Goal: Task Accomplishment & Management: Manage account settings

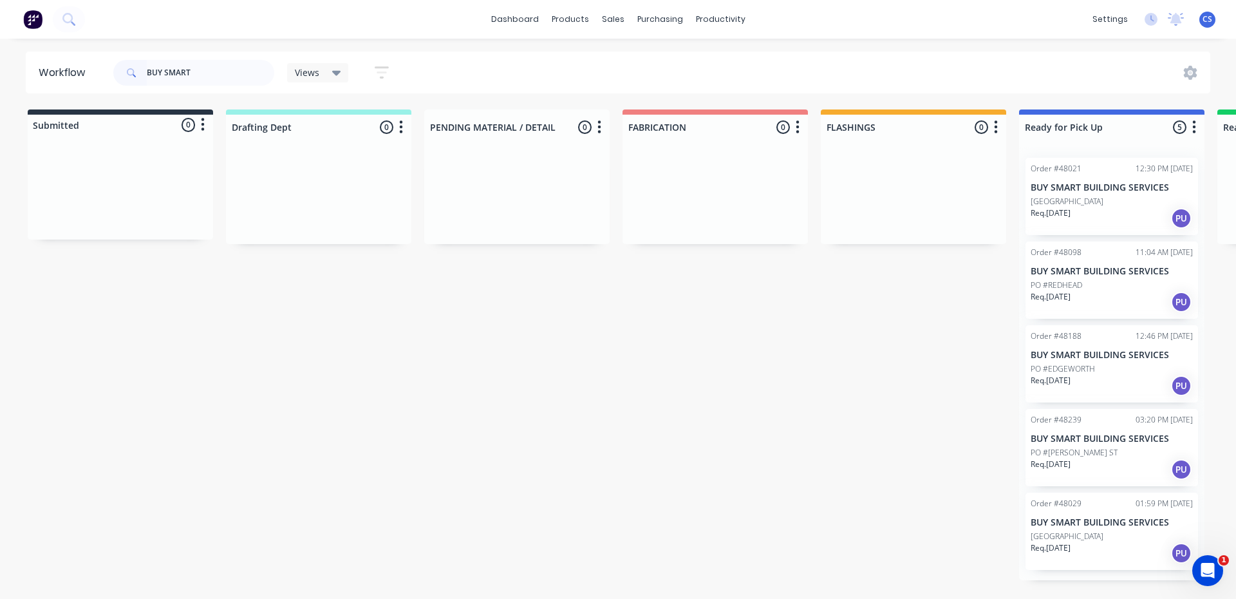
type input "BUY SMART"
click at [1074, 451] on p "PO #[PERSON_NAME] ST" at bounding box center [1073, 453] width 87 height 12
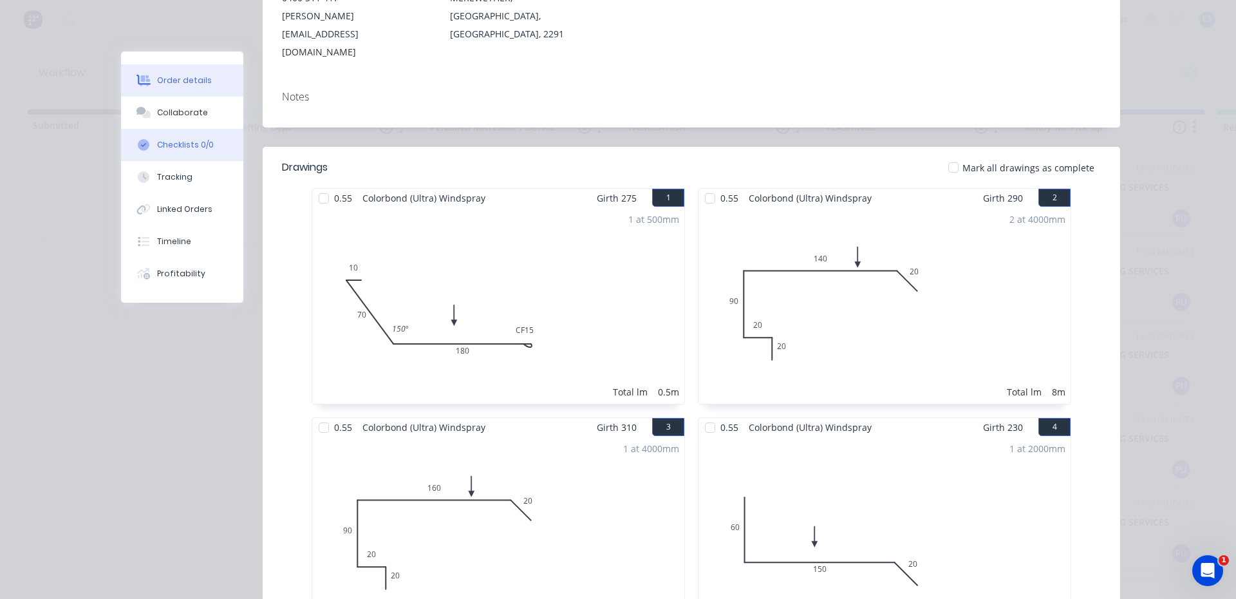
scroll to position [171, 0]
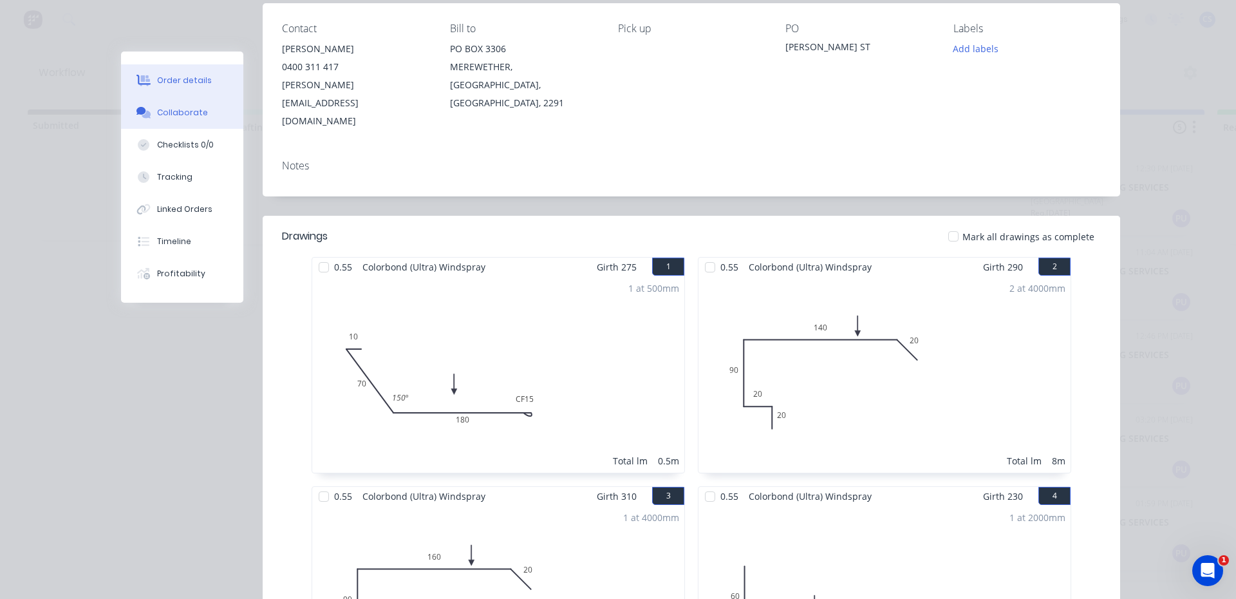
click at [158, 112] on div "Collaborate" at bounding box center [182, 113] width 51 height 12
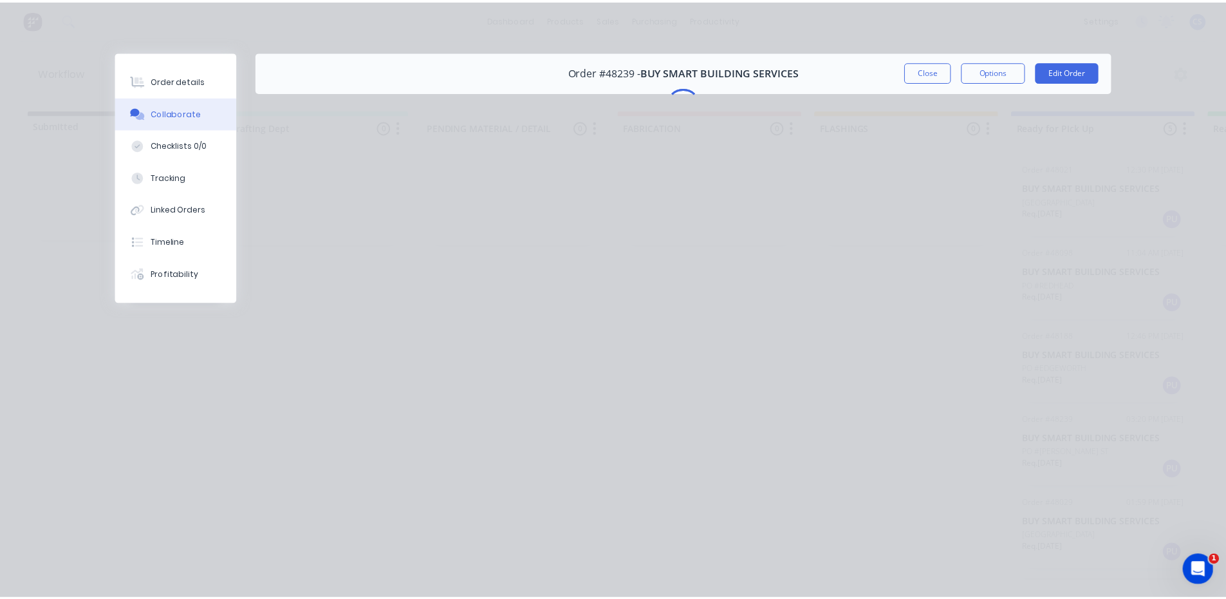
scroll to position [0, 0]
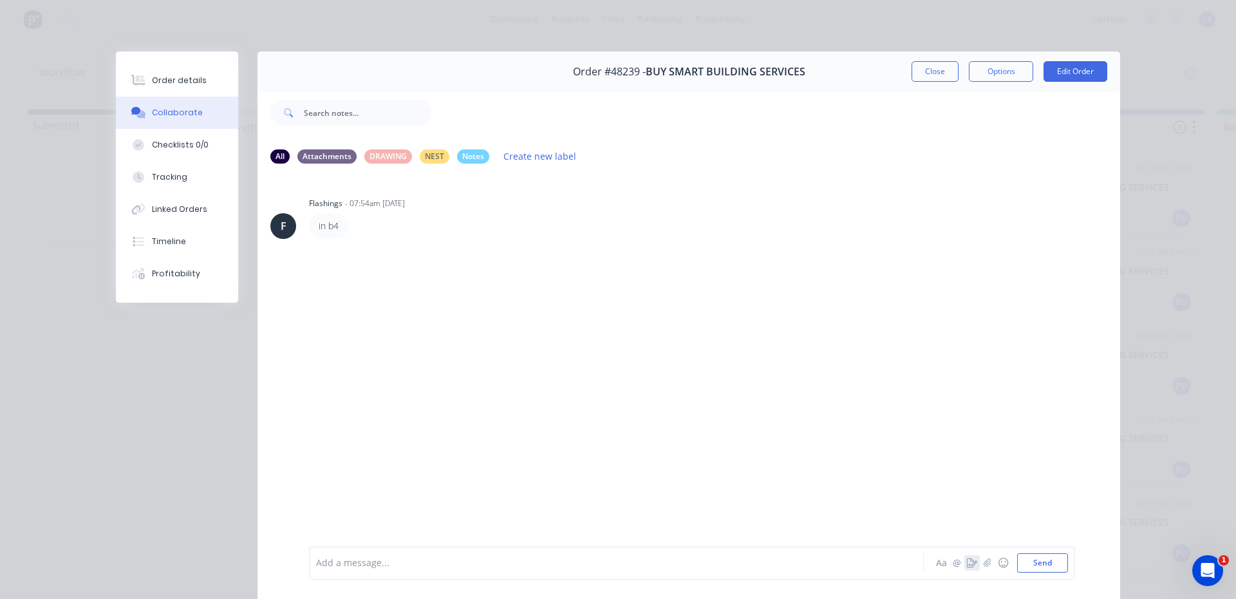
click at [967, 568] on button "button" at bounding box center [971, 562] width 15 height 15
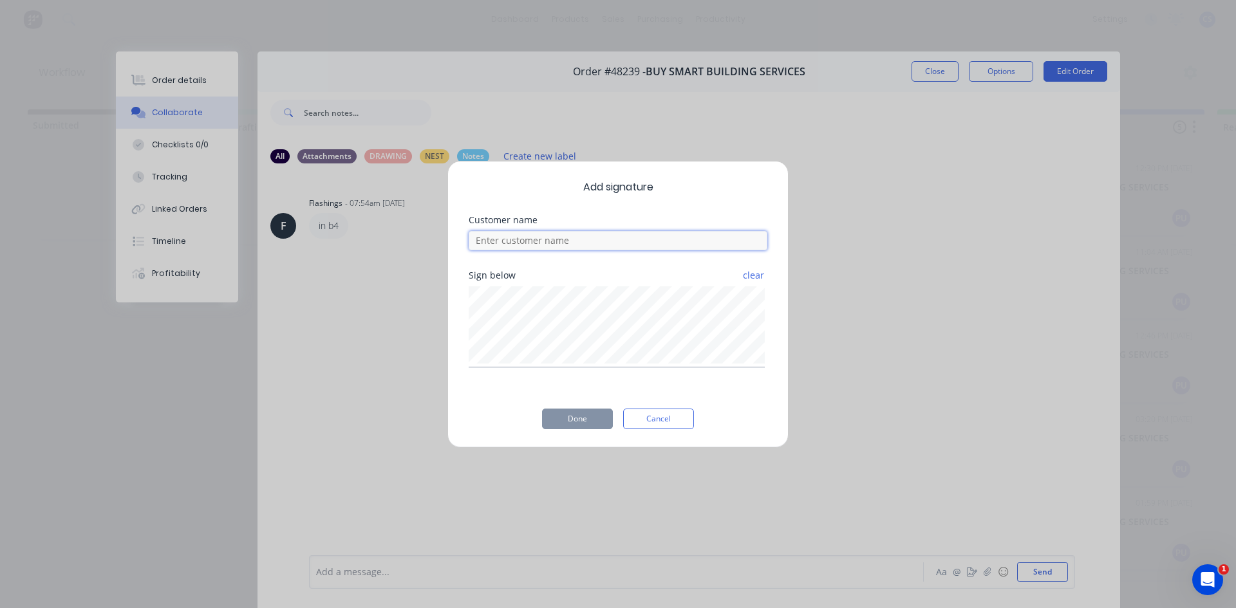
click at [504, 237] on input at bounding box center [618, 240] width 299 height 19
type input "[PERSON_NAME]"
click at [570, 423] on button "Done" at bounding box center [577, 419] width 71 height 21
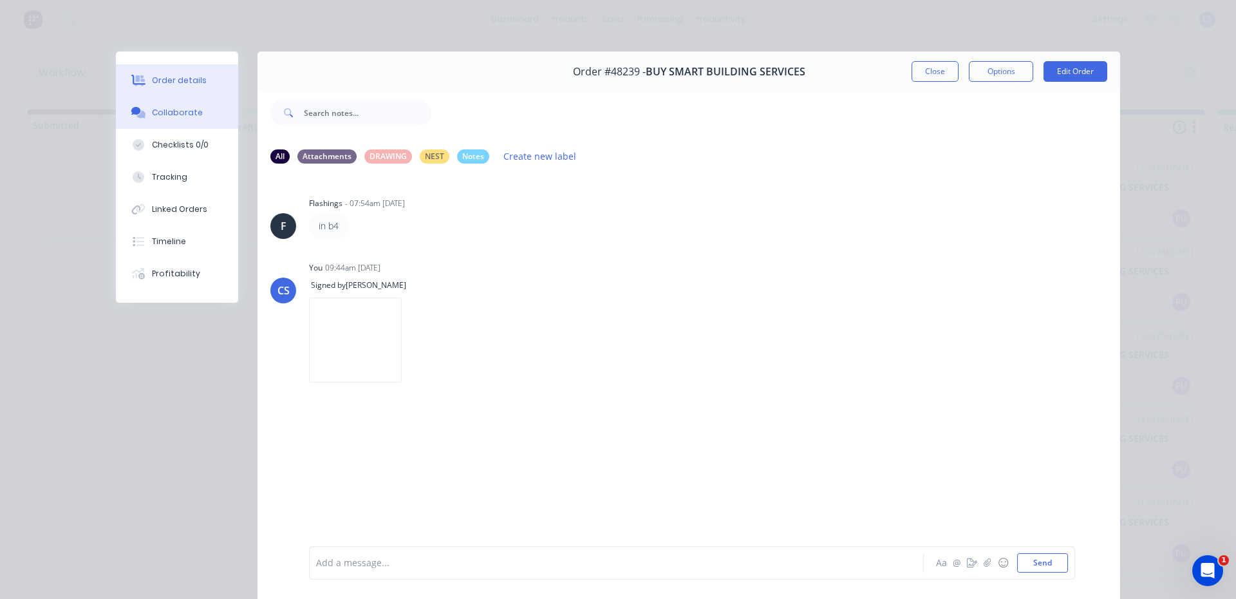
click at [154, 71] on button "Order details" at bounding box center [177, 80] width 122 height 32
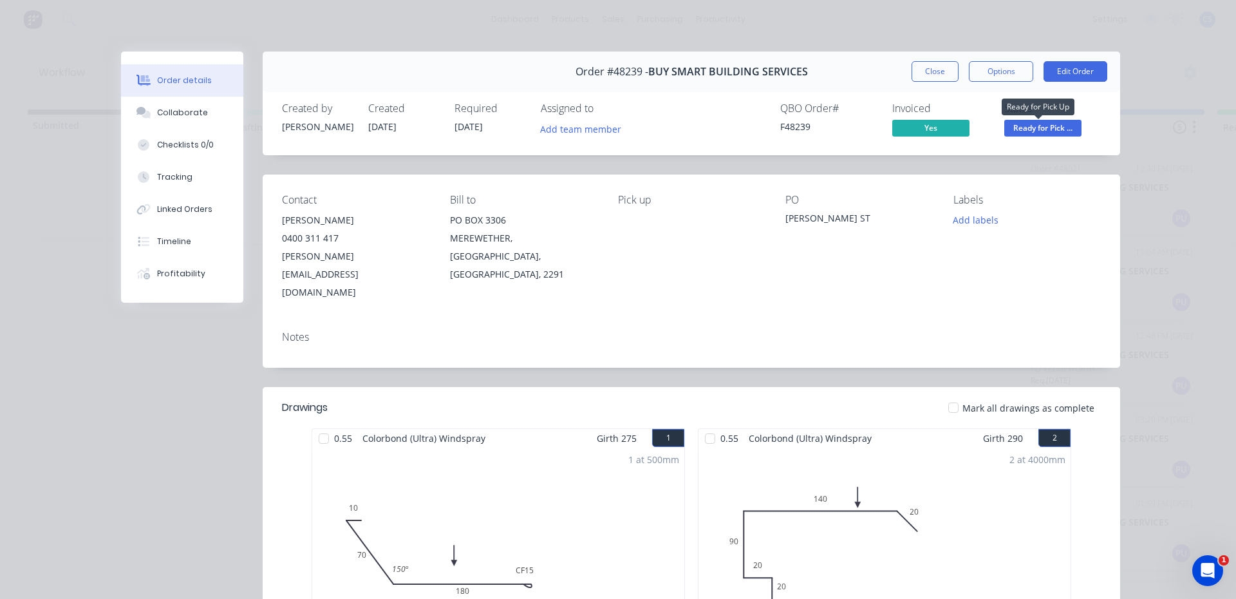
click at [1029, 126] on span "Ready for Pick ..." at bounding box center [1042, 128] width 77 height 16
click at [854, 64] on div "Order #48239 - BUY SMART BUILDING SERVICES Close Options Edit Order" at bounding box center [691, 71] width 857 height 41
click at [184, 108] on div "Collaborate" at bounding box center [182, 113] width 51 height 12
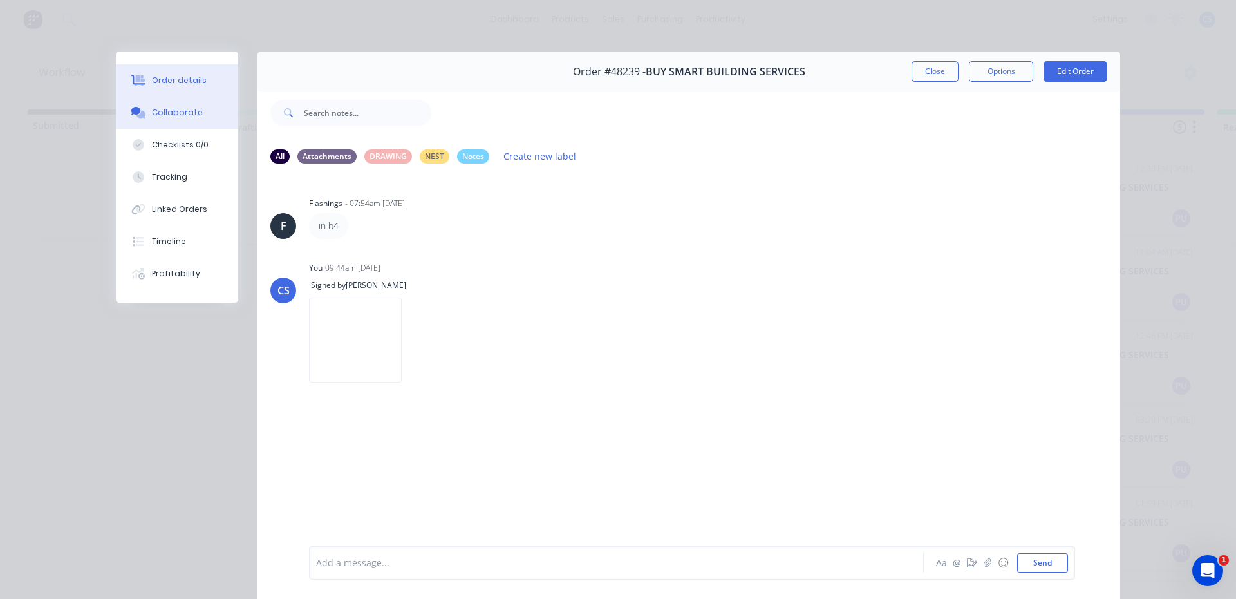
click at [190, 77] on div "Order details" at bounding box center [179, 81] width 55 height 12
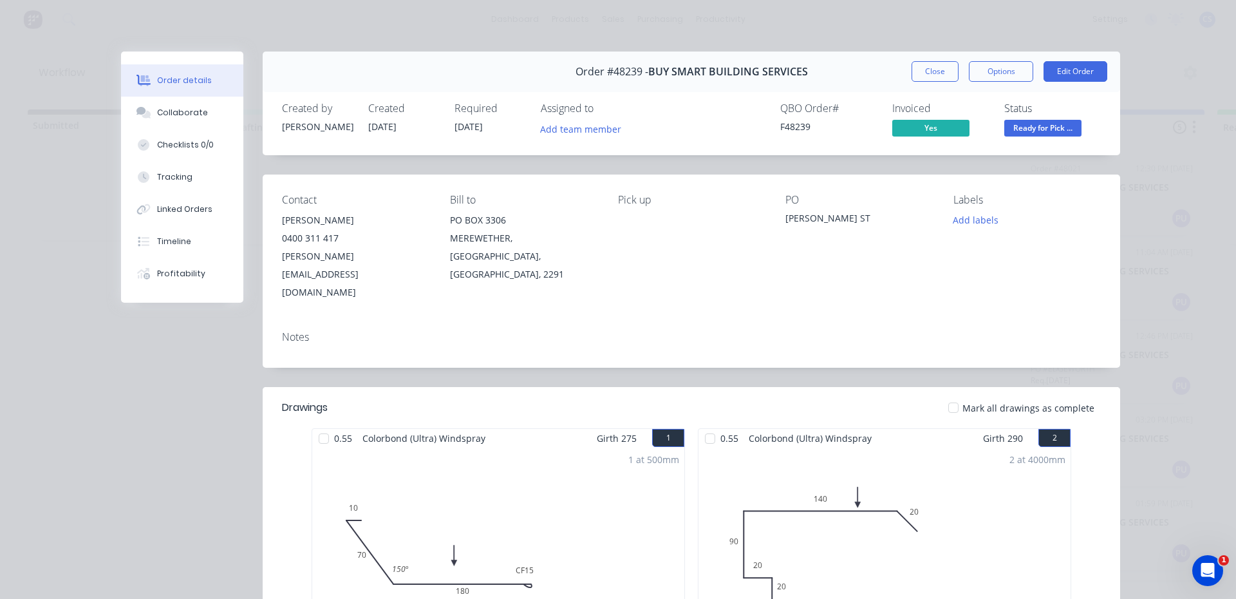
click at [1029, 119] on div "Status Ready for Pick ..." at bounding box center [1052, 120] width 97 height 37
click at [1025, 133] on span "Ready for Pick ..." at bounding box center [1042, 128] width 77 height 16
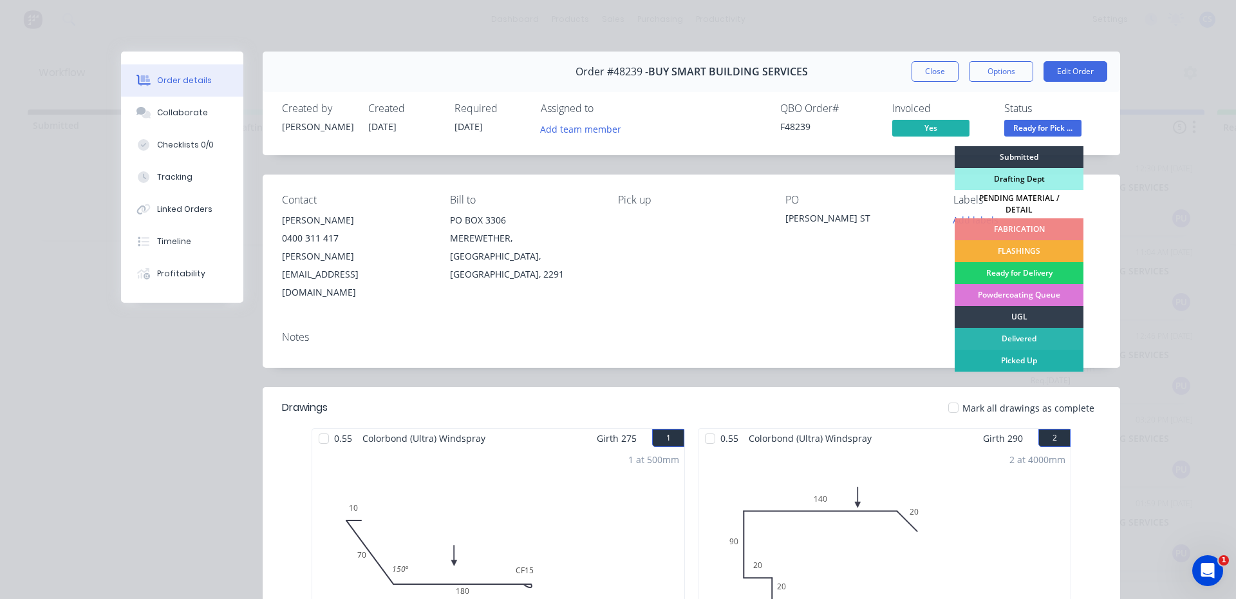
click at [984, 353] on div "Picked Up" at bounding box center [1019, 361] width 129 height 22
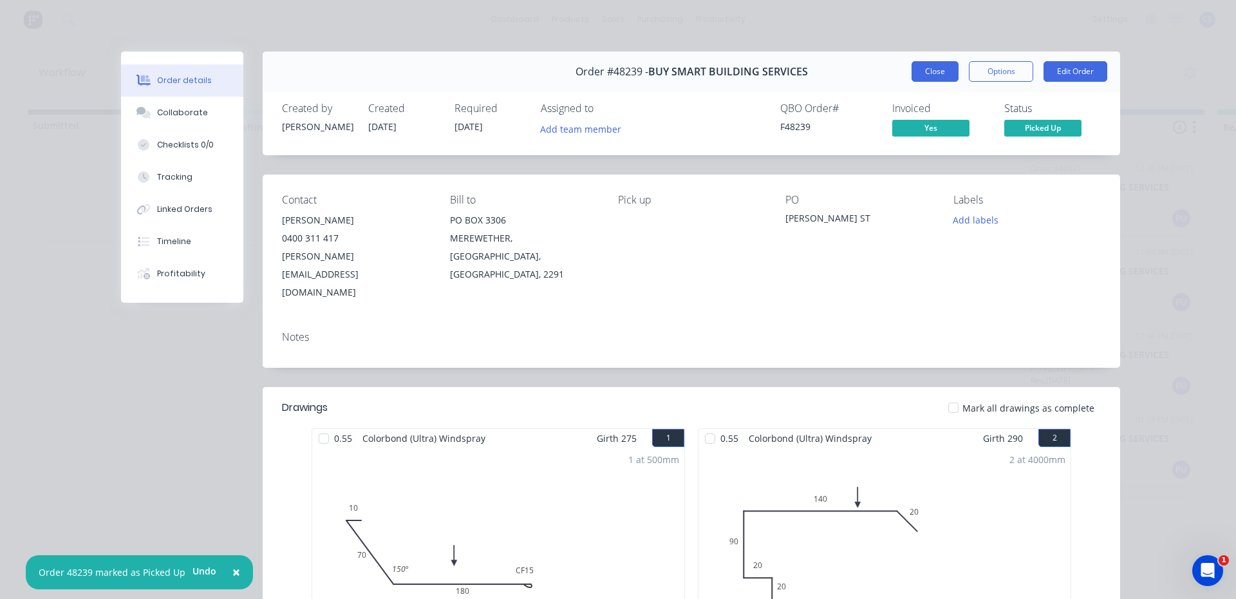
click at [929, 79] on button "Close" at bounding box center [934, 71] width 47 height 21
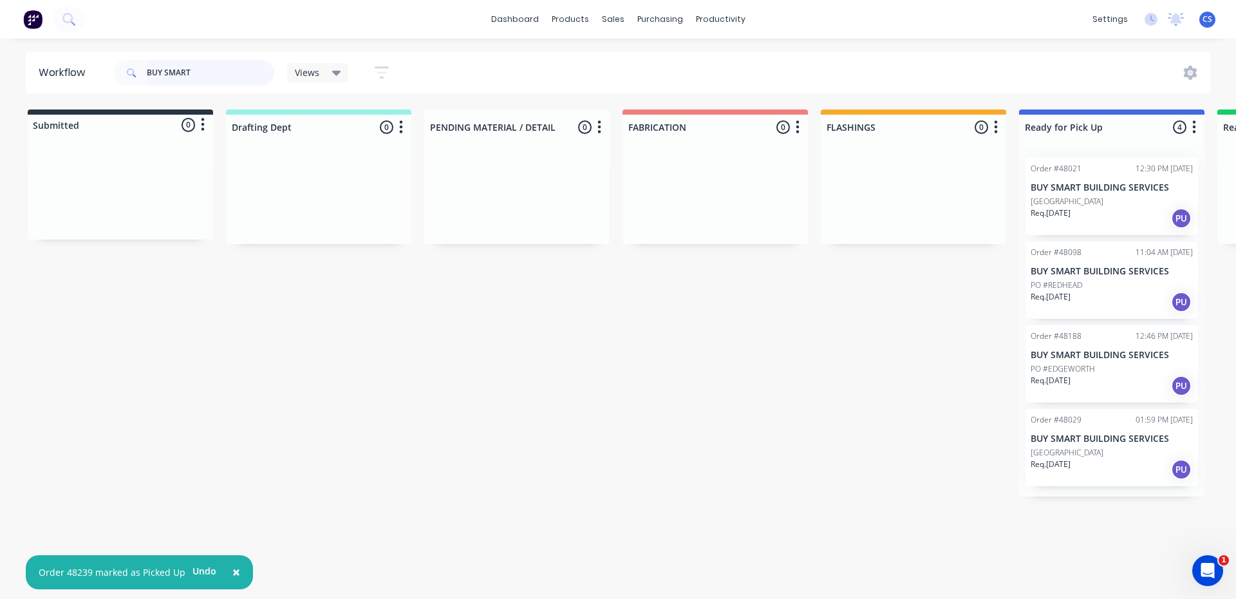
drag, startPoint x: 216, startPoint y: 72, endPoint x: 88, endPoint y: 60, distance: 128.7
click at [89, 62] on header "Workflow BUY SMART Views Save new view None (Default) edit [PERSON_NAME] edit […" at bounding box center [618, 72] width 1185 height 42
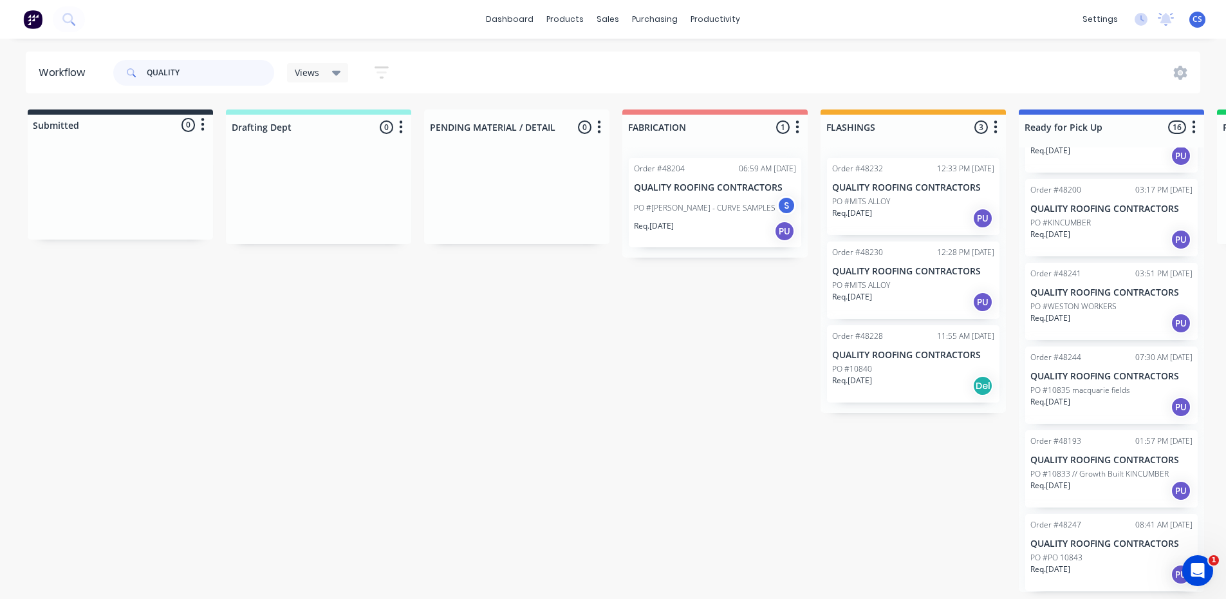
scroll to position [3, 0]
type input "QUALITY"
click at [1105, 563] on div "Req. [DATE] PU" at bounding box center [1111, 574] width 162 height 22
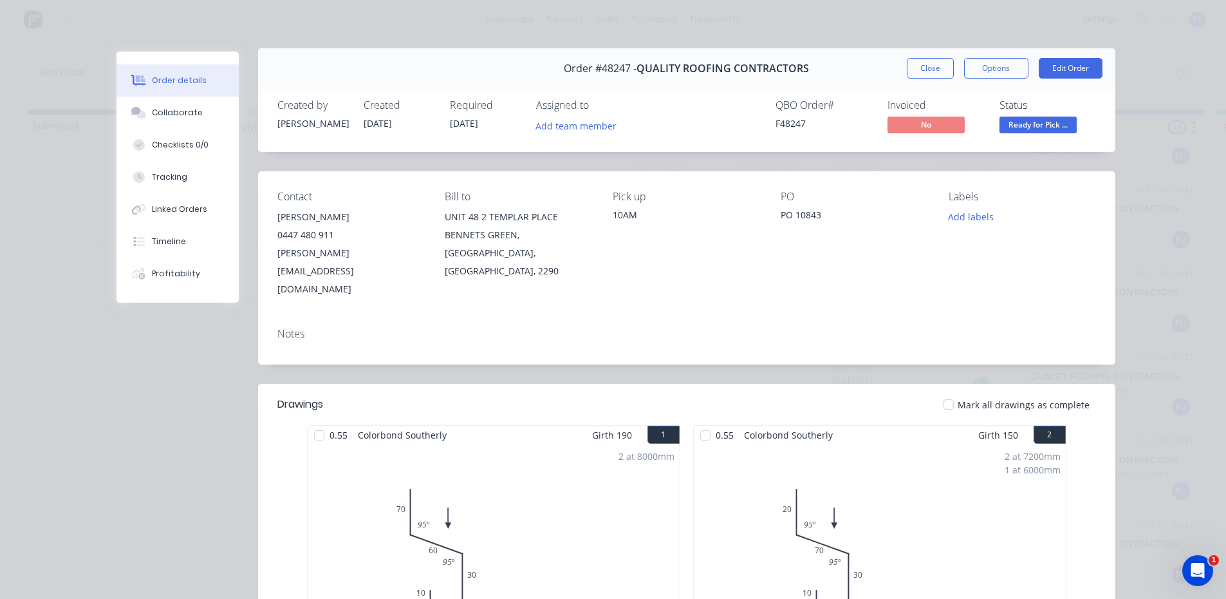
scroll to position [0, 0]
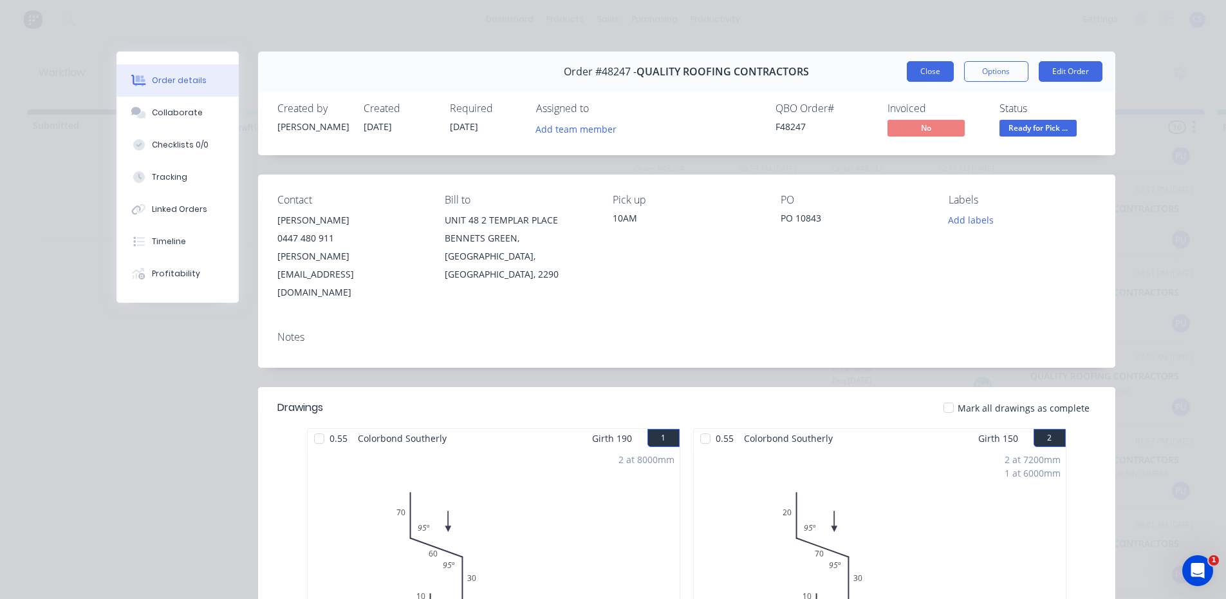
click at [933, 77] on button "Close" at bounding box center [930, 71] width 47 height 21
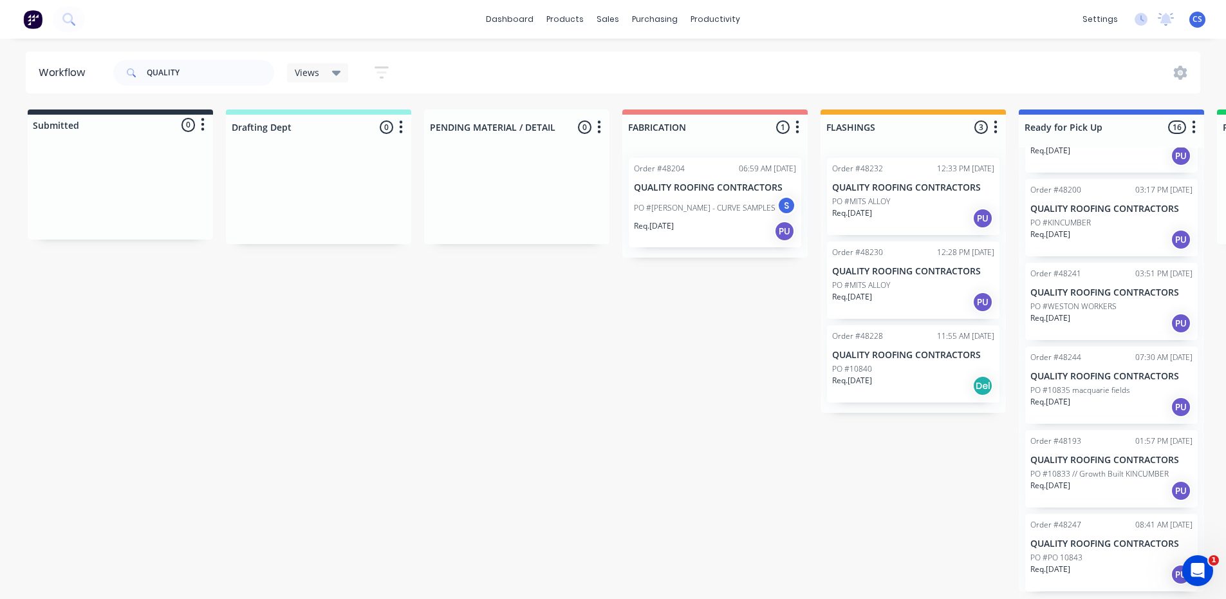
click at [1089, 380] on div "Order #48244 07:30 AM [DATE] QUALITY ROOFING CONTRACTORS PO #10835 macquarie fi…" at bounding box center [1111, 384] width 172 height 77
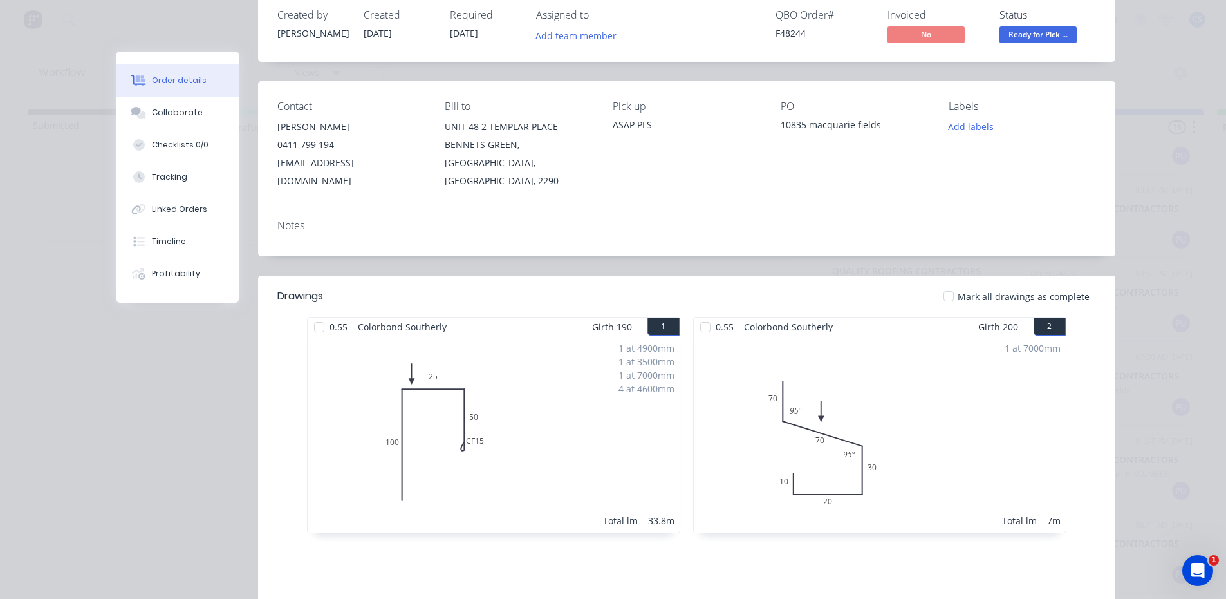
scroll to position [64, 0]
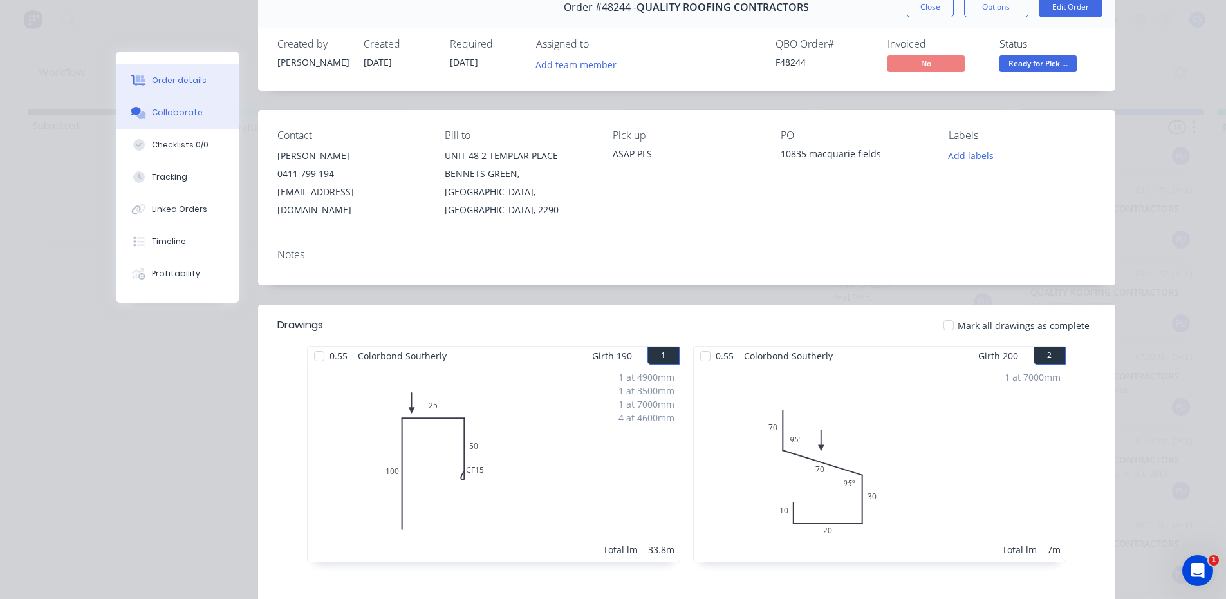
click at [132, 112] on icon at bounding box center [136, 111] width 10 height 8
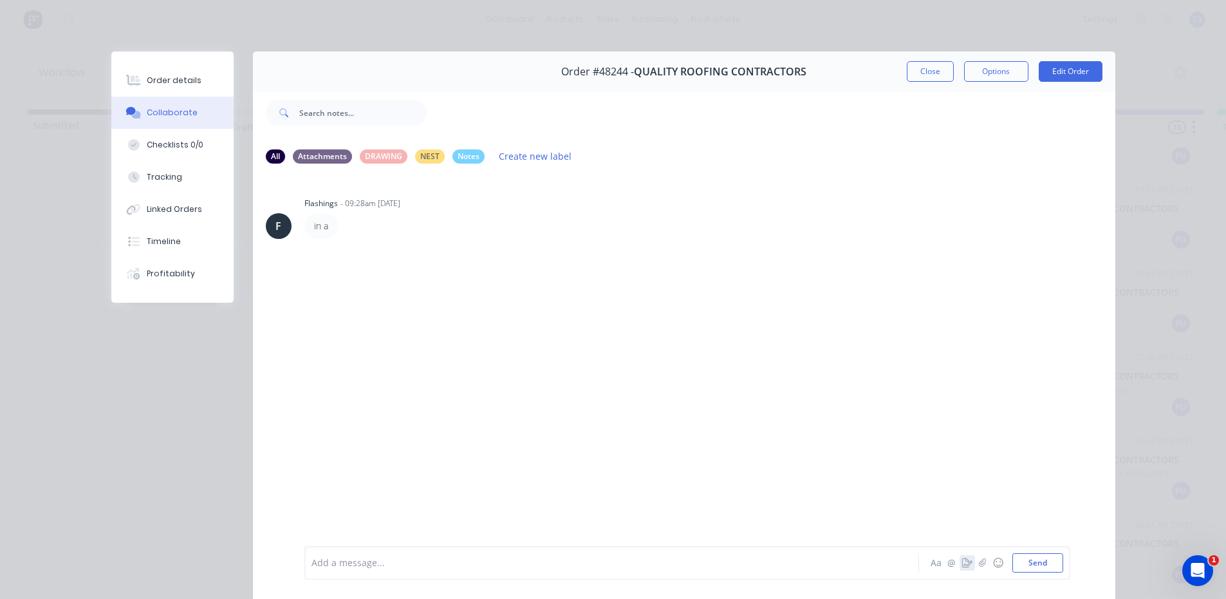
click at [960, 561] on button "button" at bounding box center [967, 562] width 15 height 15
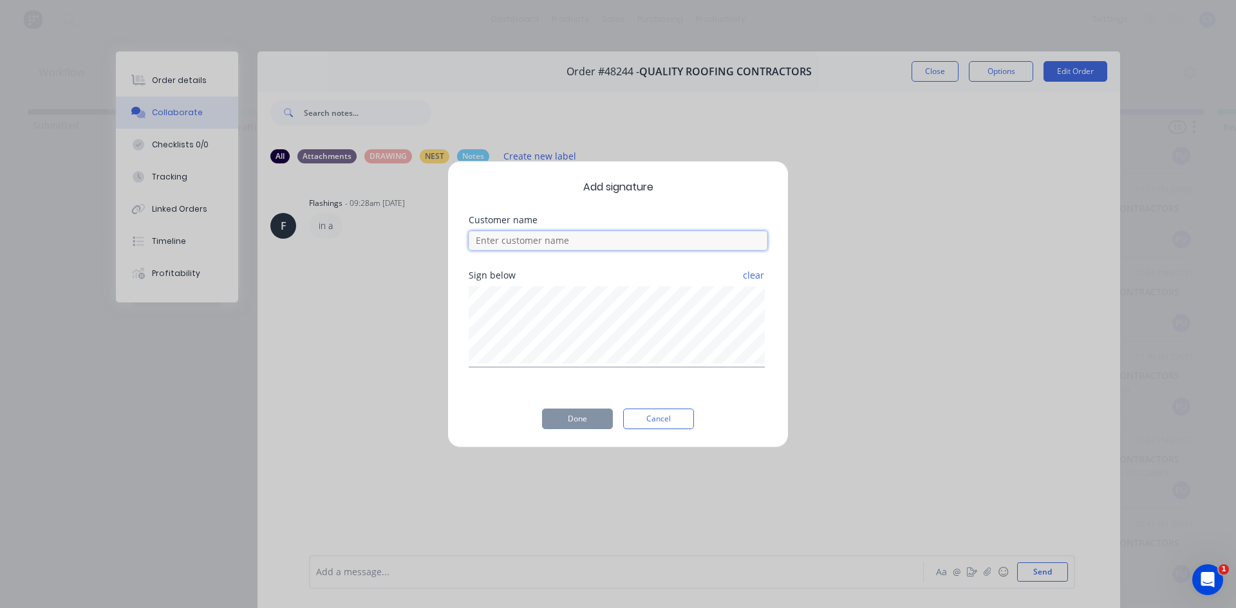
click at [530, 245] on input at bounding box center [618, 240] width 299 height 19
type input "TARAN"
click at [561, 422] on button "Done" at bounding box center [577, 419] width 71 height 21
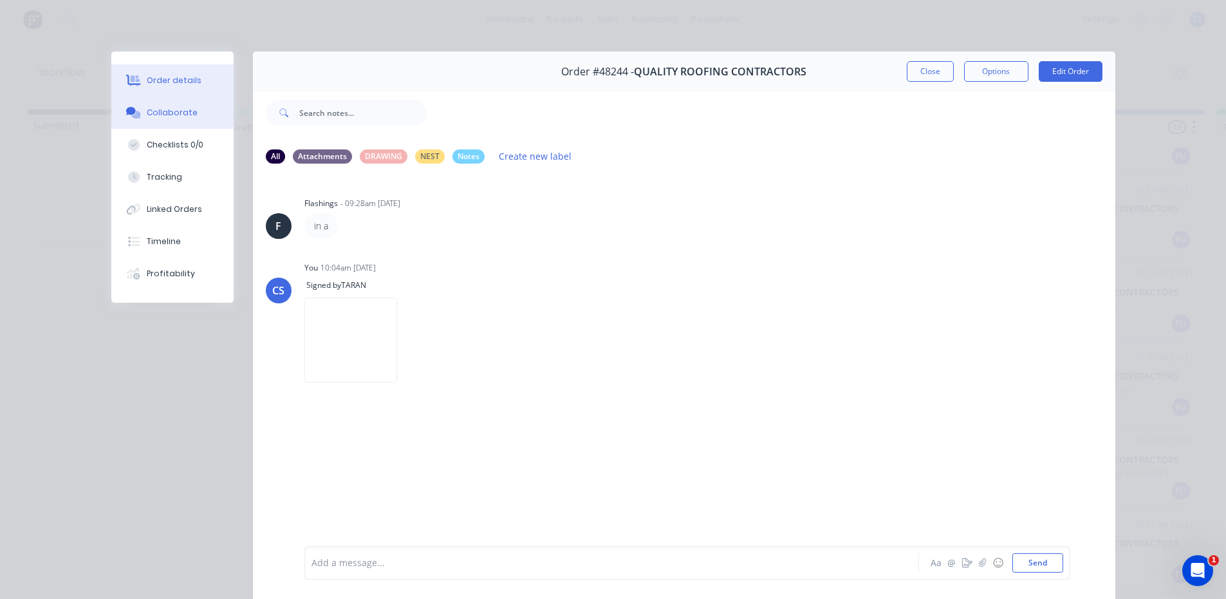
click at [151, 77] on div "Order details" at bounding box center [174, 81] width 55 height 12
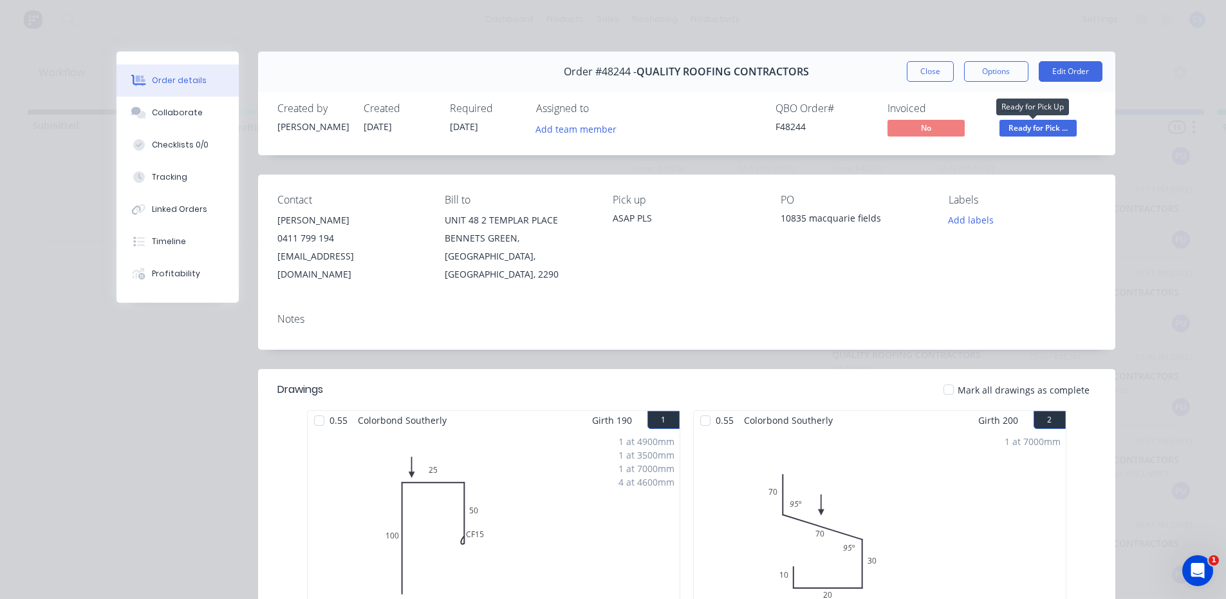
click at [1057, 127] on span "Ready for Pick ..." at bounding box center [1038, 128] width 77 height 16
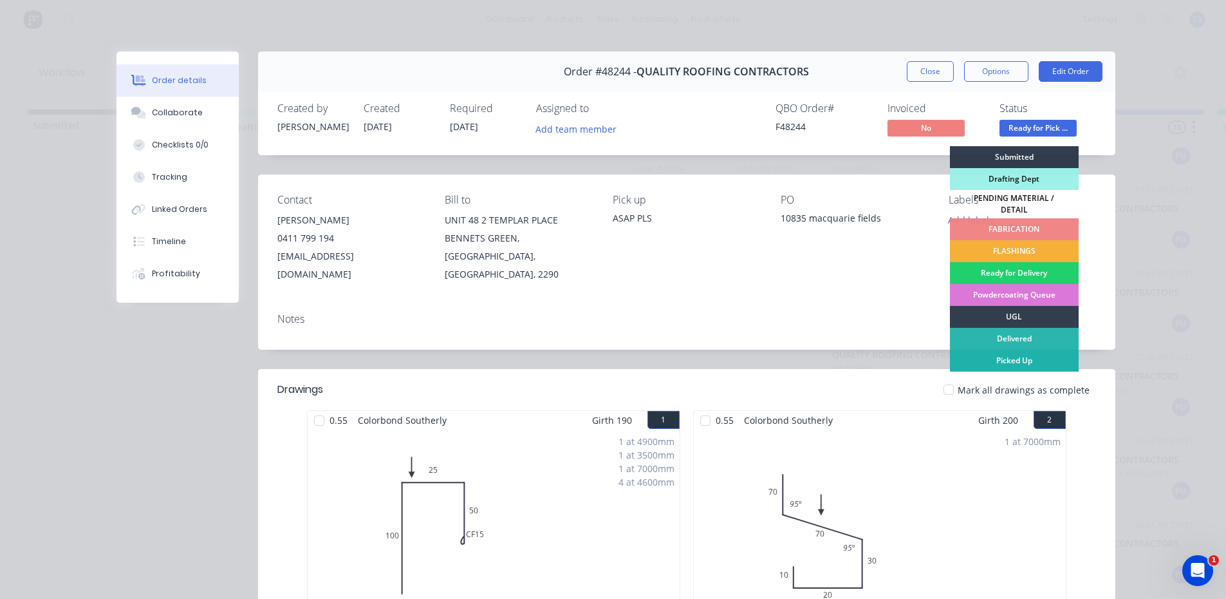
click at [994, 362] on div "Picked Up" at bounding box center [1014, 361] width 129 height 22
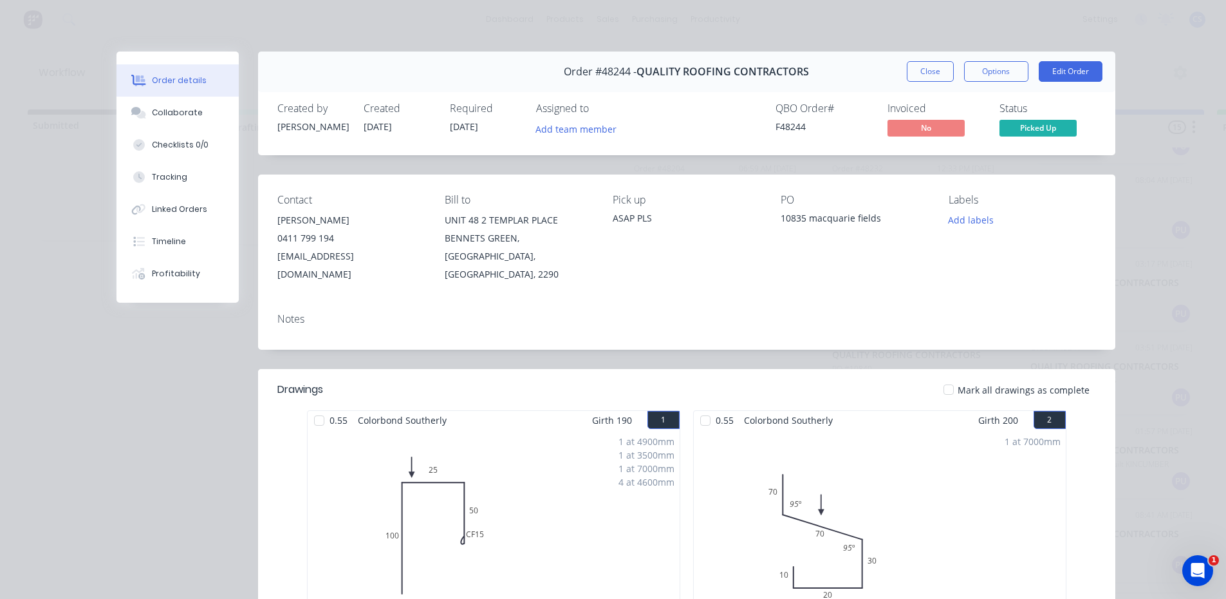
scroll to position [816, 0]
click at [907, 74] on button "Close" at bounding box center [930, 71] width 47 height 21
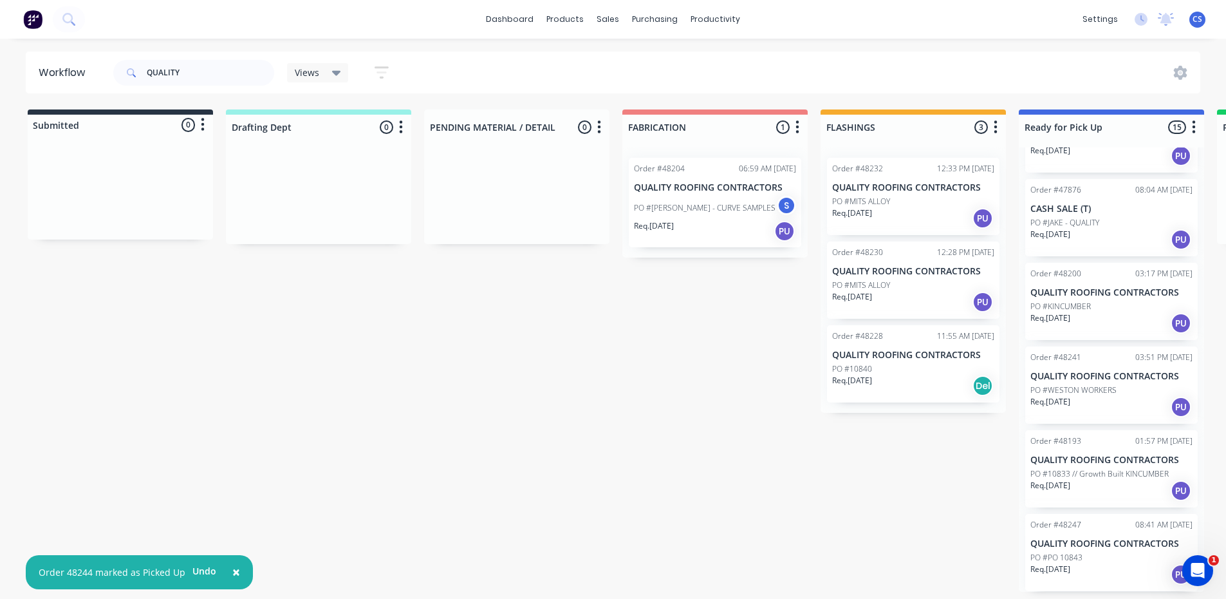
click at [1094, 573] on div "Req. [DATE] PU" at bounding box center [1111, 574] width 162 height 22
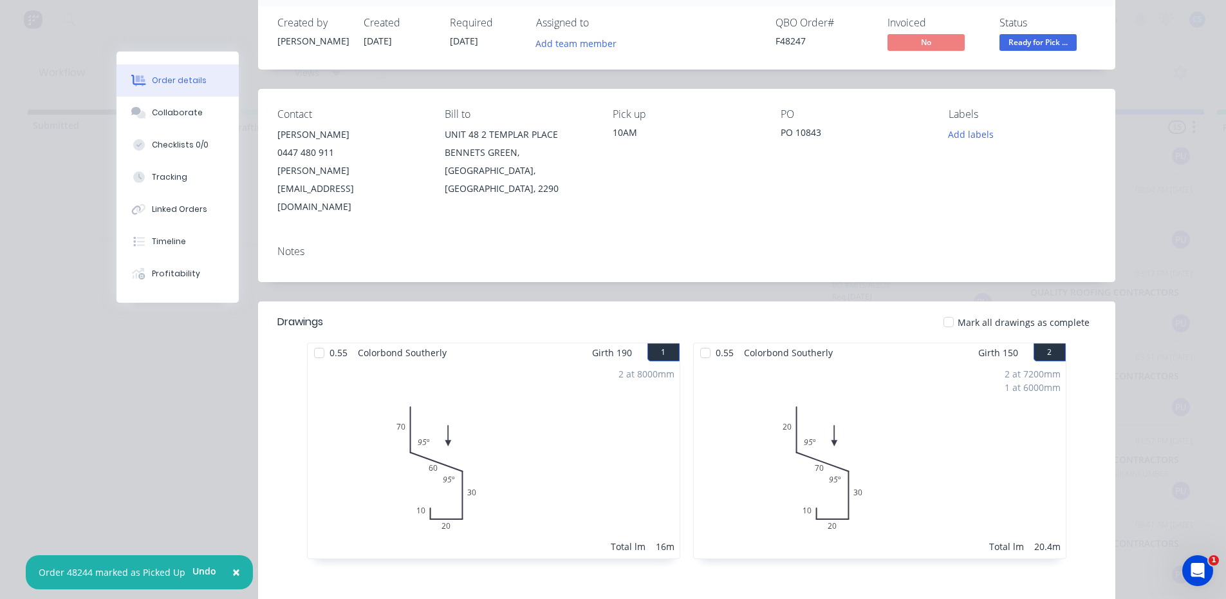
scroll to position [64, 0]
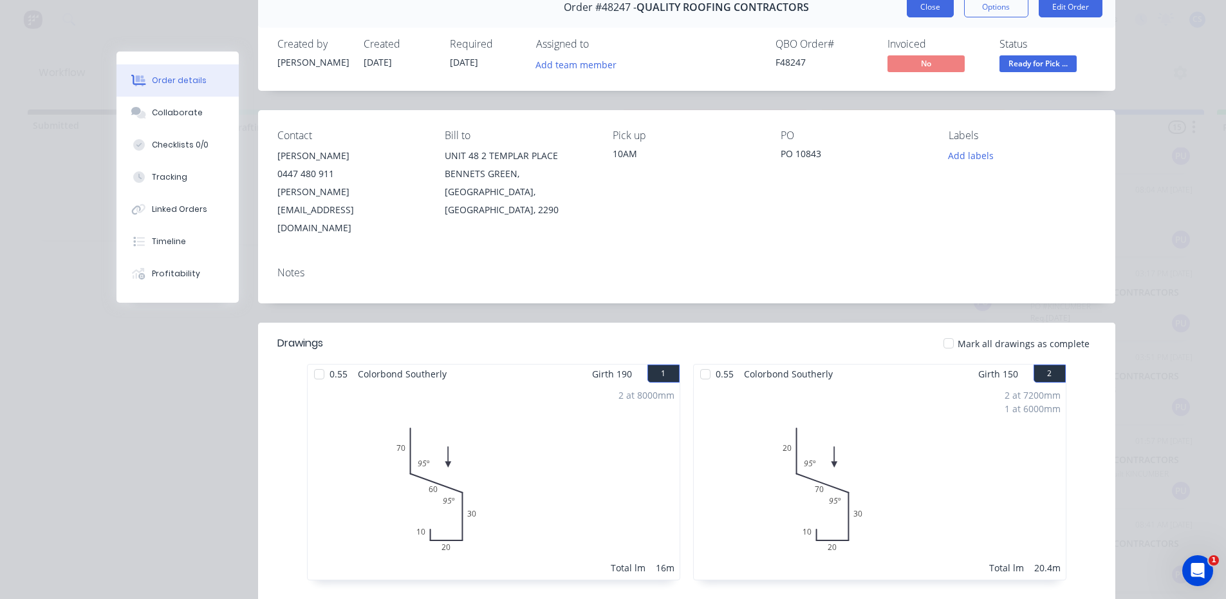
click at [922, 9] on button "Close" at bounding box center [930, 7] width 47 height 21
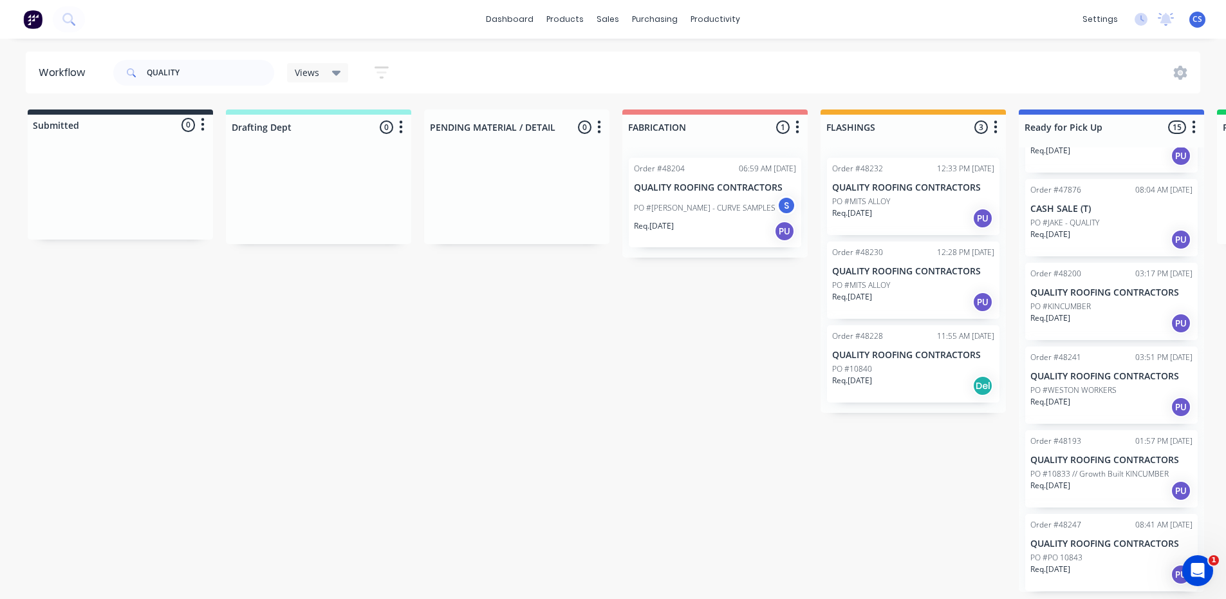
click at [1082, 578] on div "Req. [DATE] PU" at bounding box center [1111, 574] width 162 height 22
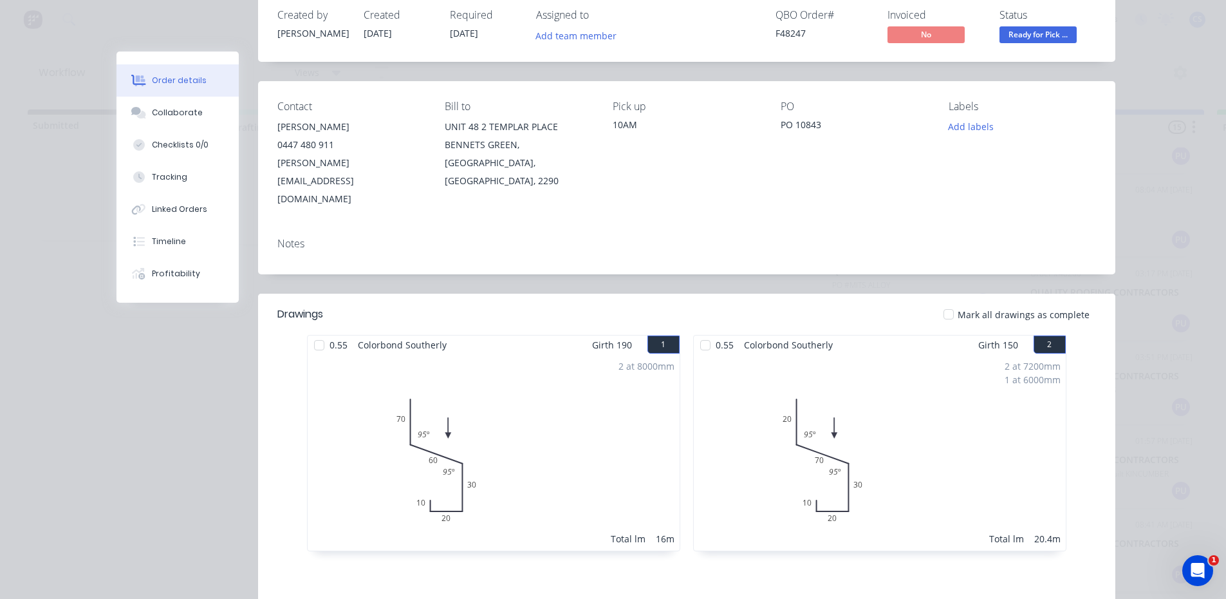
scroll to position [193, 0]
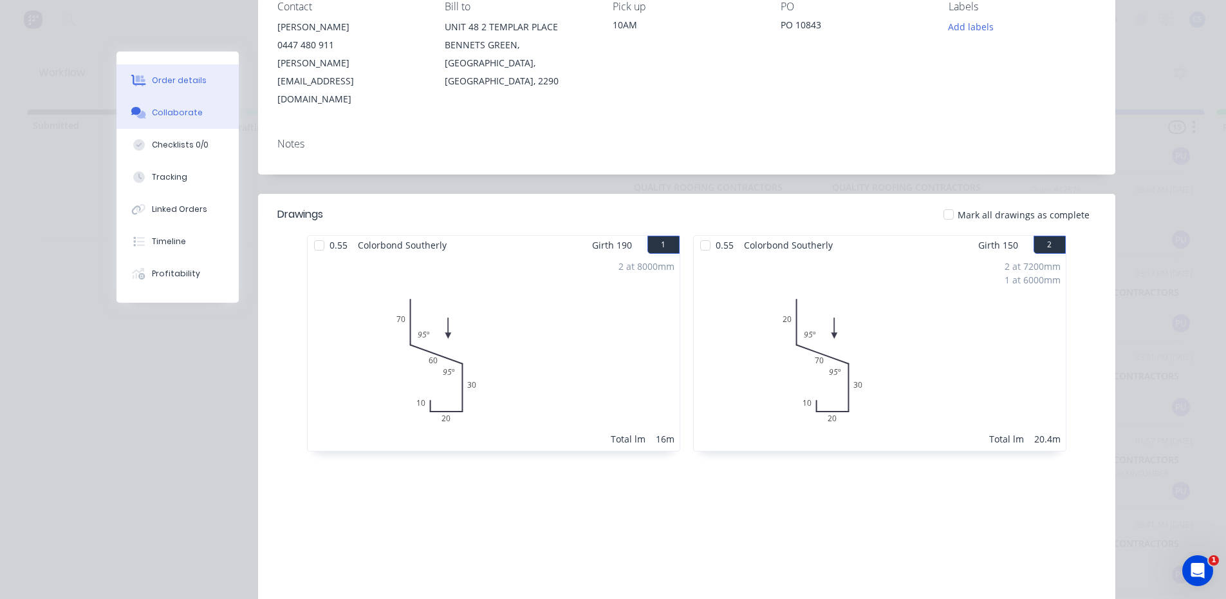
click at [144, 126] on button "Collaborate" at bounding box center [178, 113] width 122 height 32
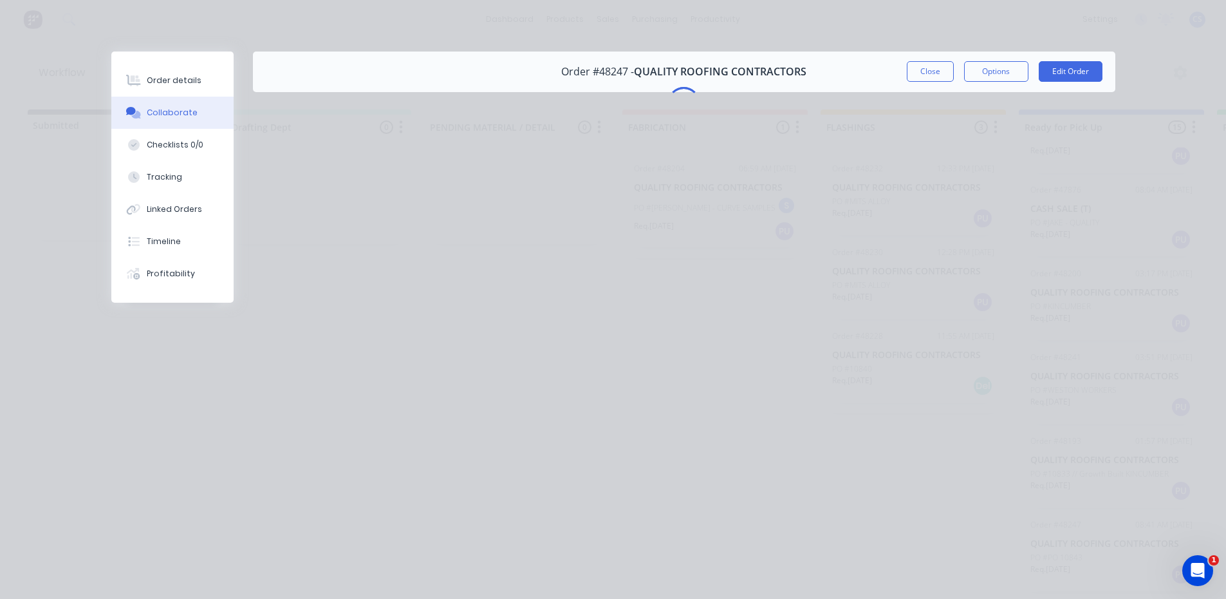
scroll to position [0, 0]
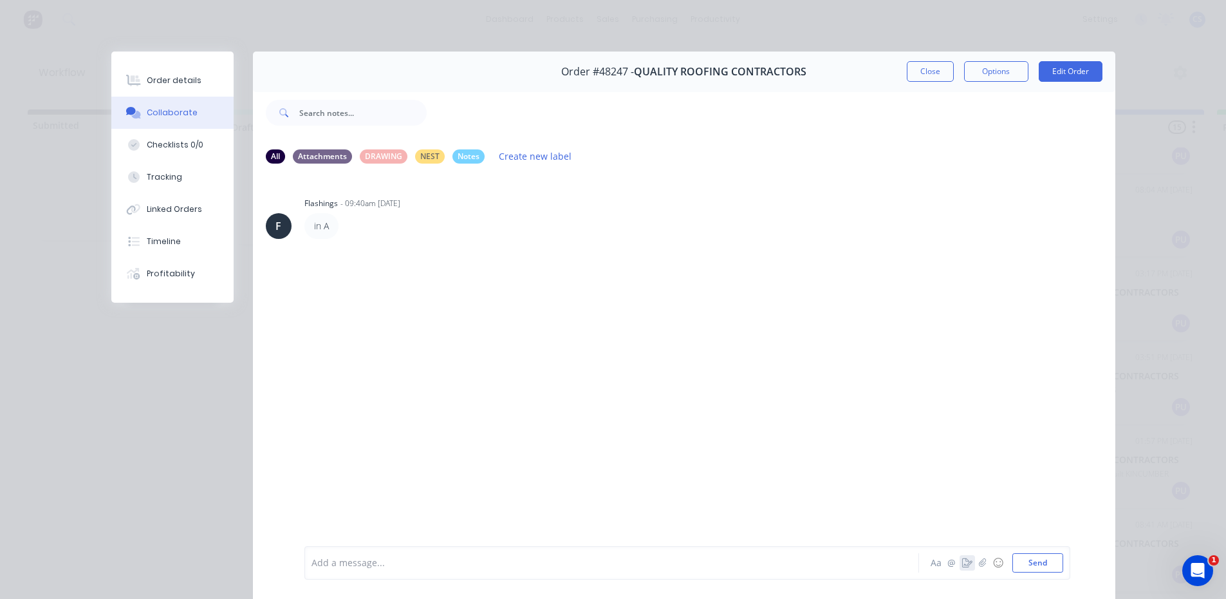
click at [964, 561] on icon "button" at bounding box center [967, 562] width 10 height 9
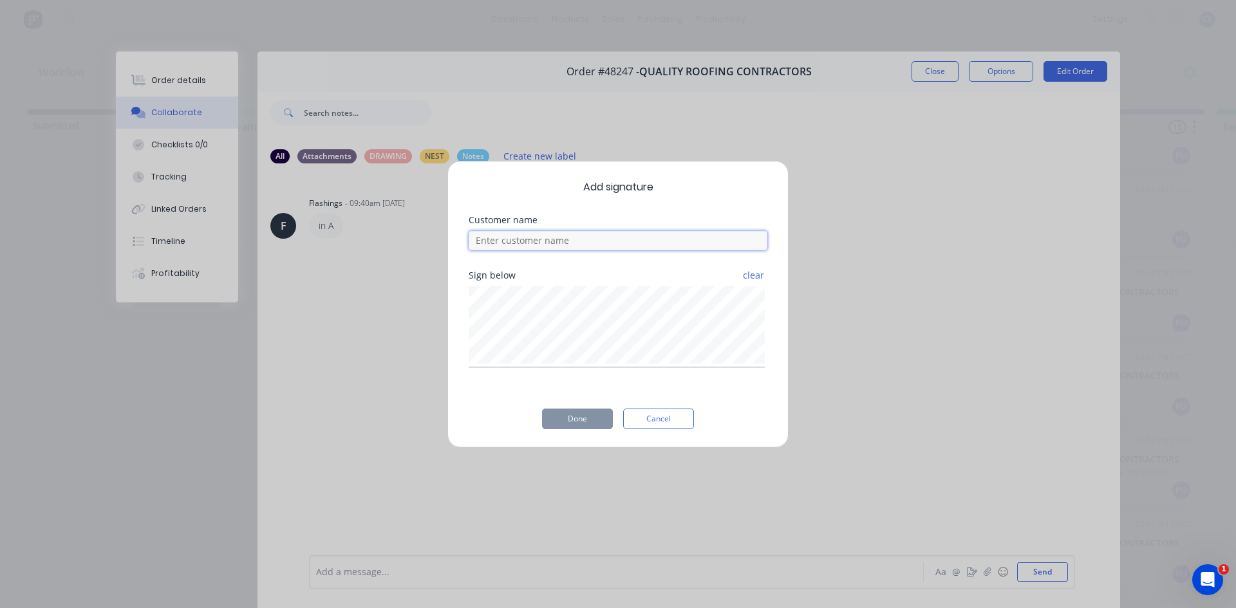
click at [572, 243] on input at bounding box center [618, 240] width 299 height 19
type input "TARAN"
click at [564, 422] on button "Done" at bounding box center [577, 419] width 71 height 21
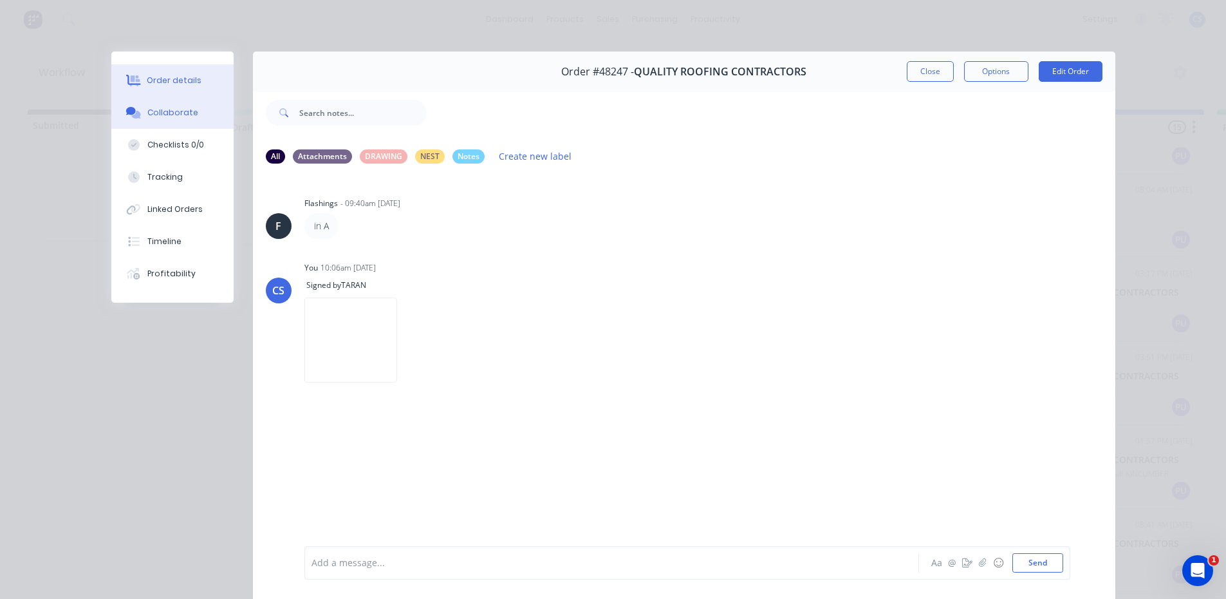
click at [158, 85] on div "Order details" at bounding box center [174, 81] width 55 height 12
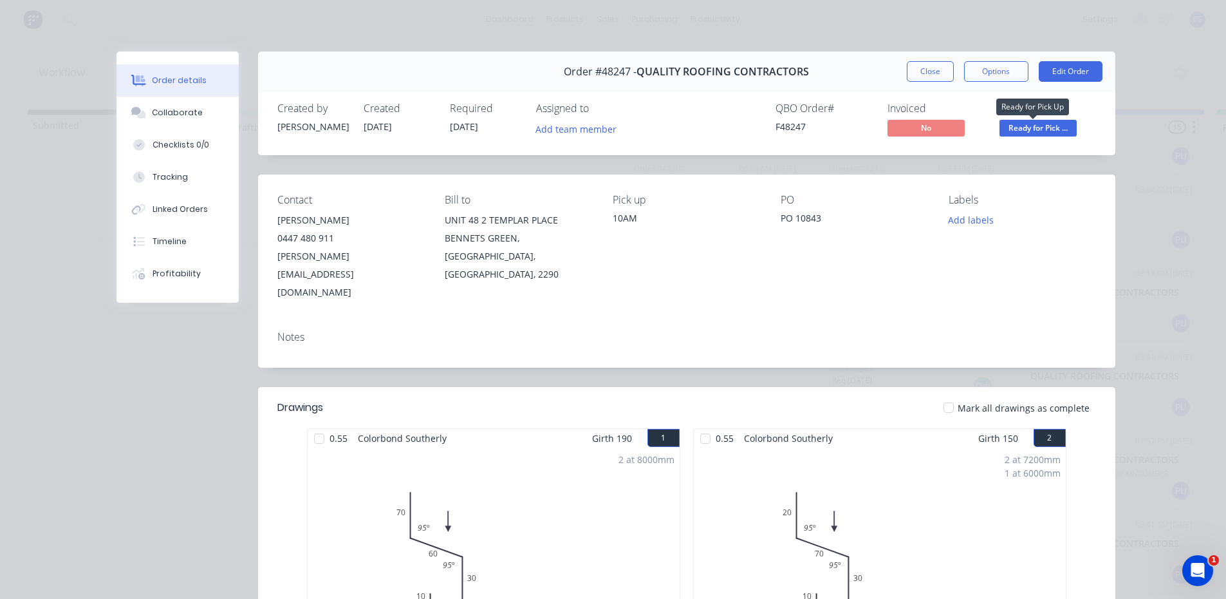
click at [1042, 125] on span "Ready for Pick ..." at bounding box center [1038, 128] width 77 height 16
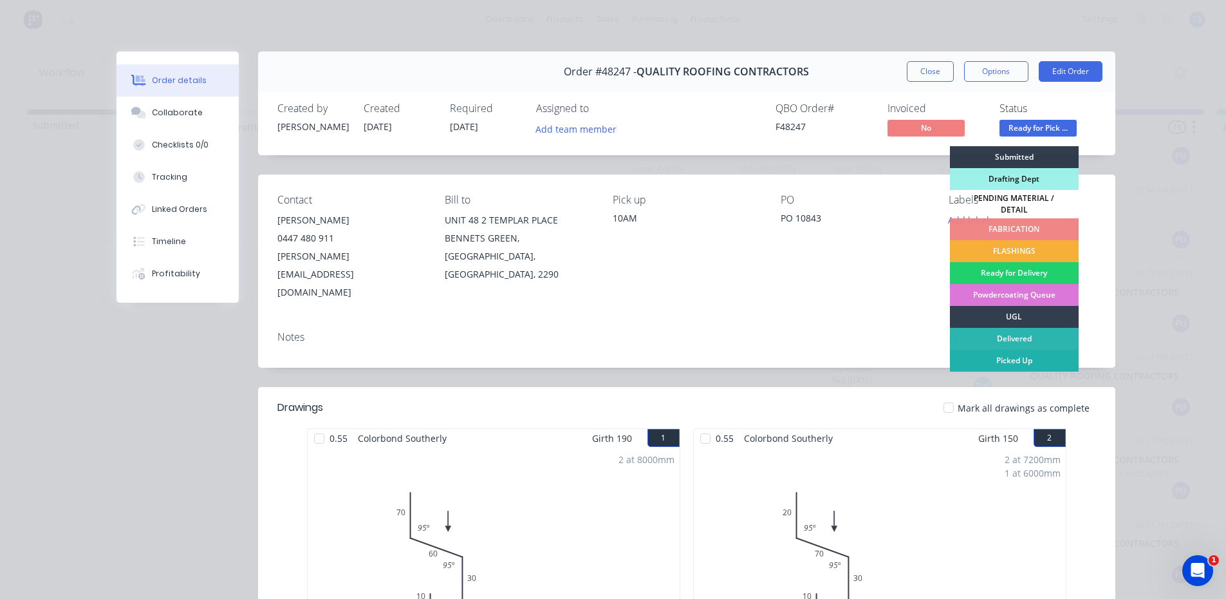
click at [1021, 351] on div "Picked Up" at bounding box center [1014, 361] width 129 height 22
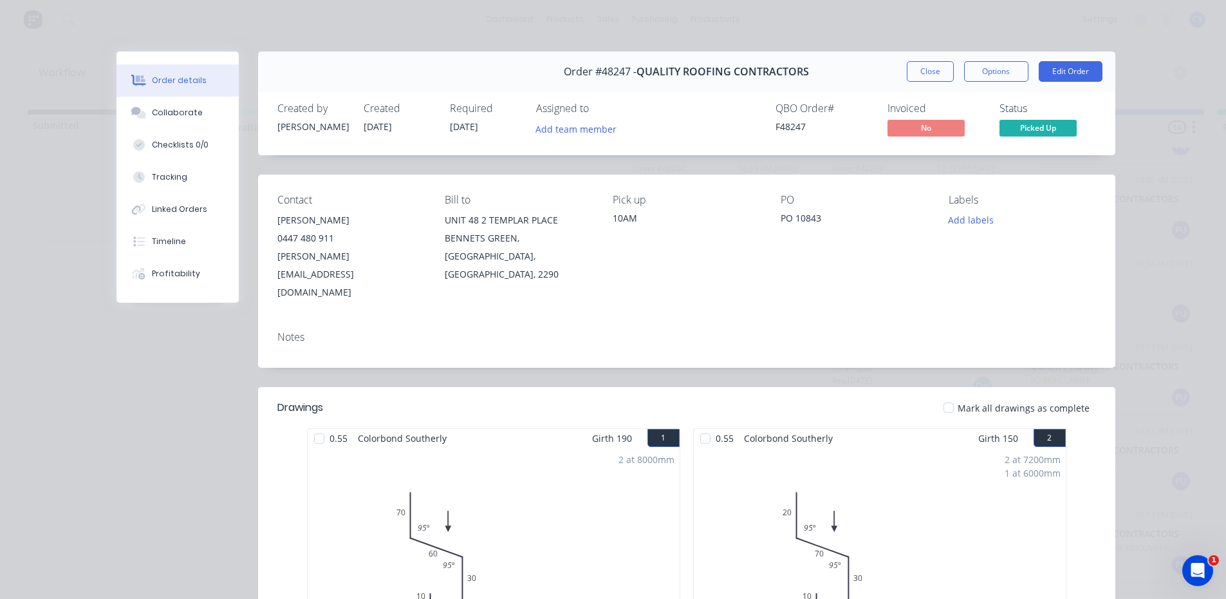
scroll to position [732, 0]
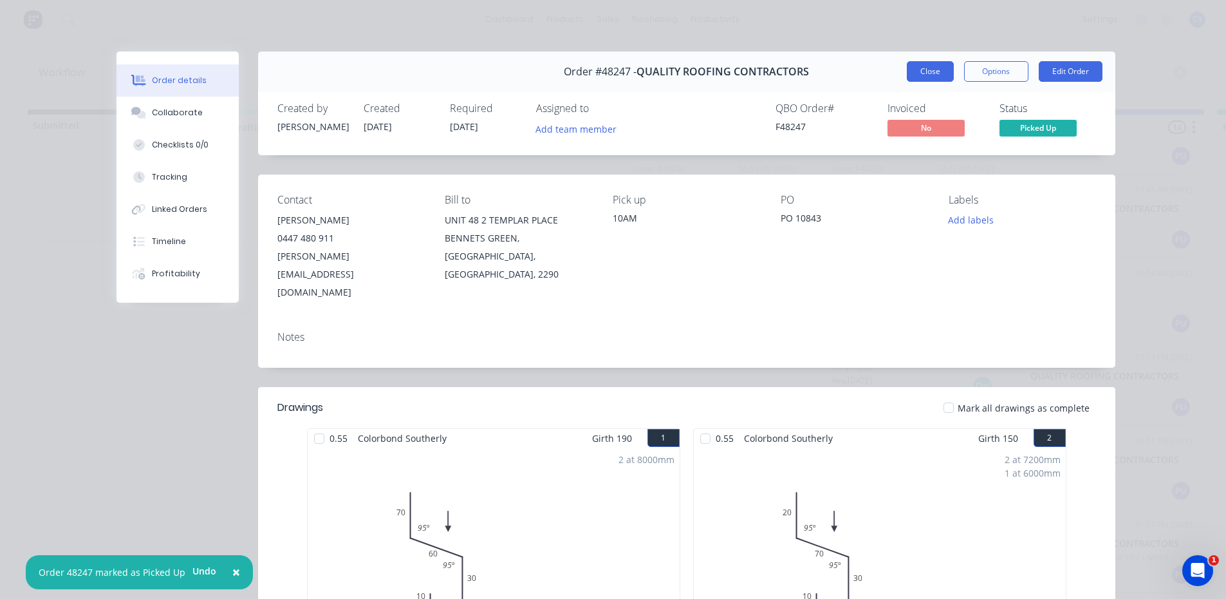
click at [912, 70] on button "Close" at bounding box center [930, 71] width 47 height 21
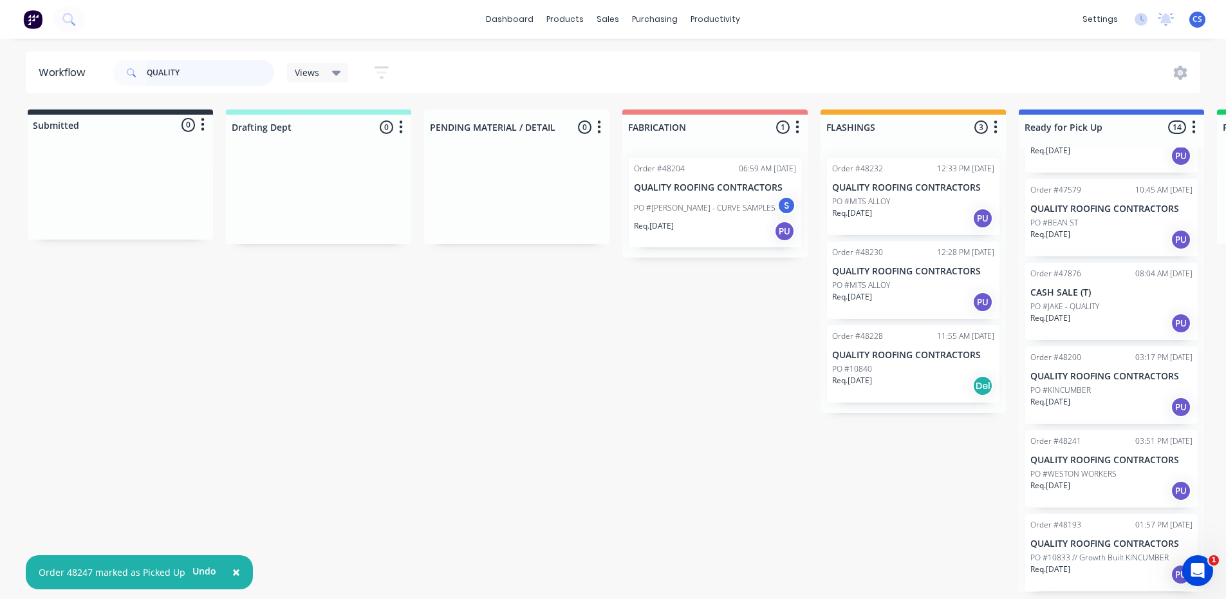
drag, startPoint x: 228, startPoint y: 78, endPoint x: 72, endPoint y: 79, distance: 155.8
click at [72, 79] on header "Workflow QUALITY Views Save new view None (Default) edit [PERSON_NAME] edit [PE…" at bounding box center [613, 72] width 1175 height 42
